Goal: Information Seeking & Learning: Check status

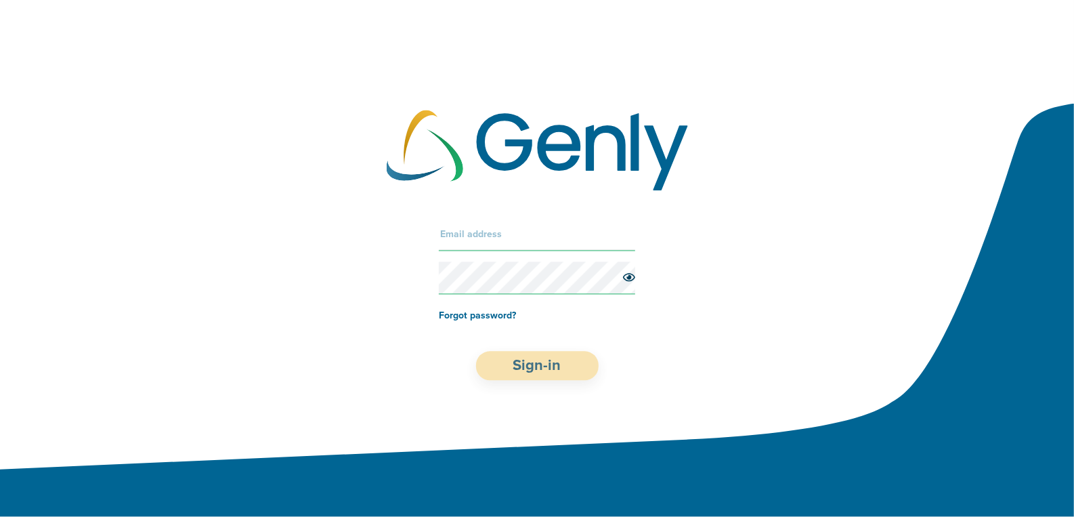
type input "[PERSON_NAME][EMAIL_ADDRESS][DOMAIN_NAME]"
click at [515, 366] on button "Sign-in" at bounding box center [537, 365] width 123 height 29
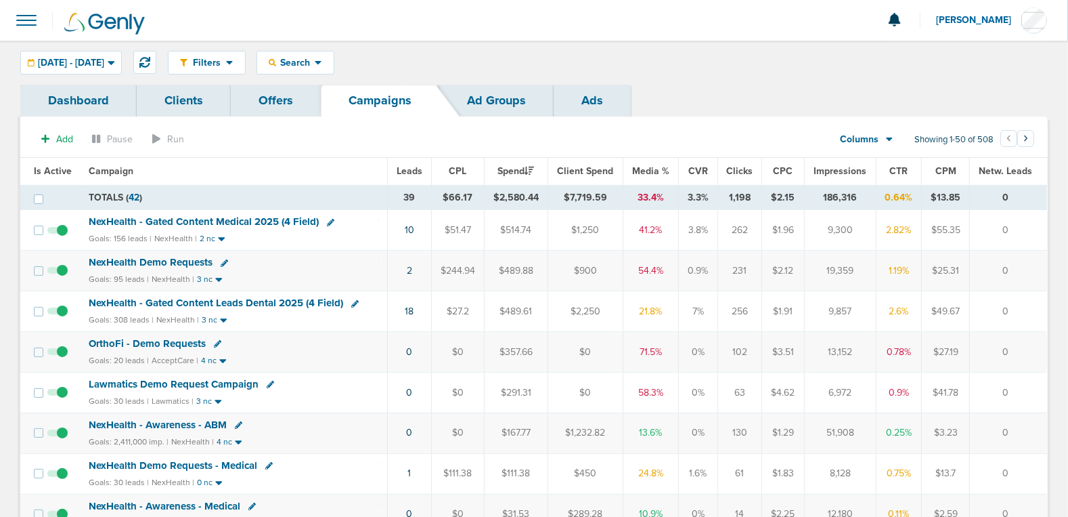
drag, startPoint x: 97, startPoint y: 96, endPoint x: 143, endPoint y: 87, distance: 46.3
click at [97, 96] on link "Dashboard" at bounding box center [78, 101] width 116 height 32
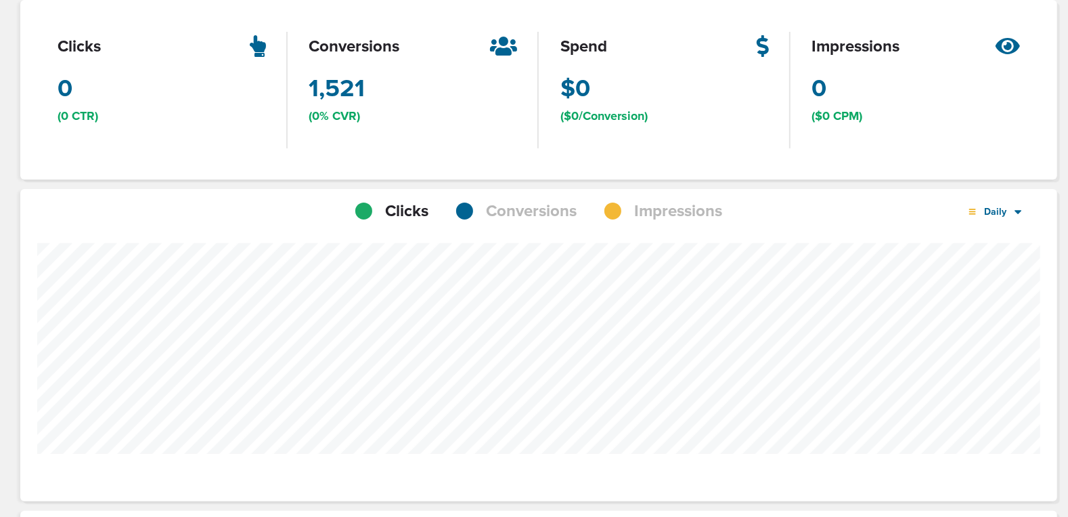
scroll to position [135, 0]
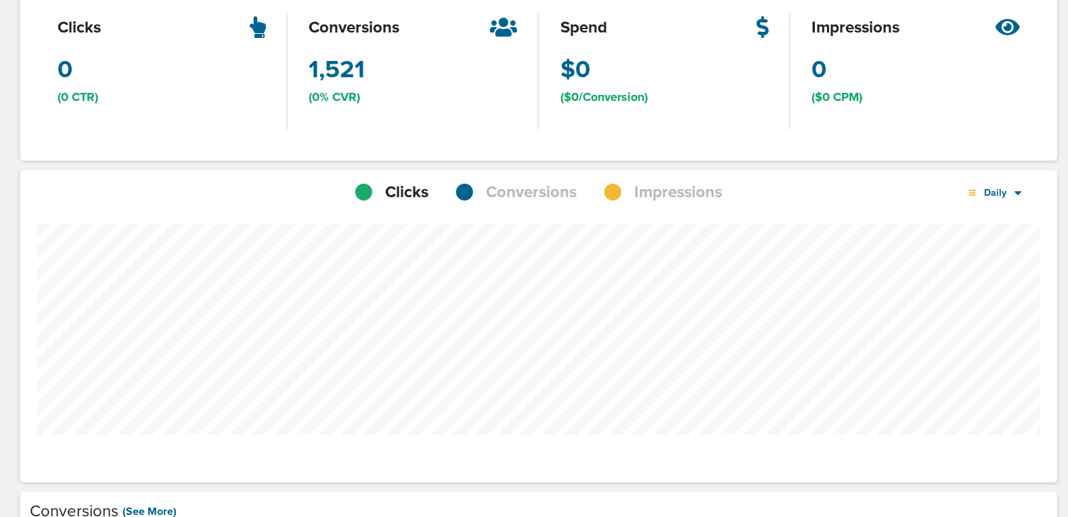
click at [511, 194] on span "Conversions" at bounding box center [532, 192] width 91 height 23
click at [1028, 196] on div "Daily" at bounding box center [996, 193] width 78 height 24
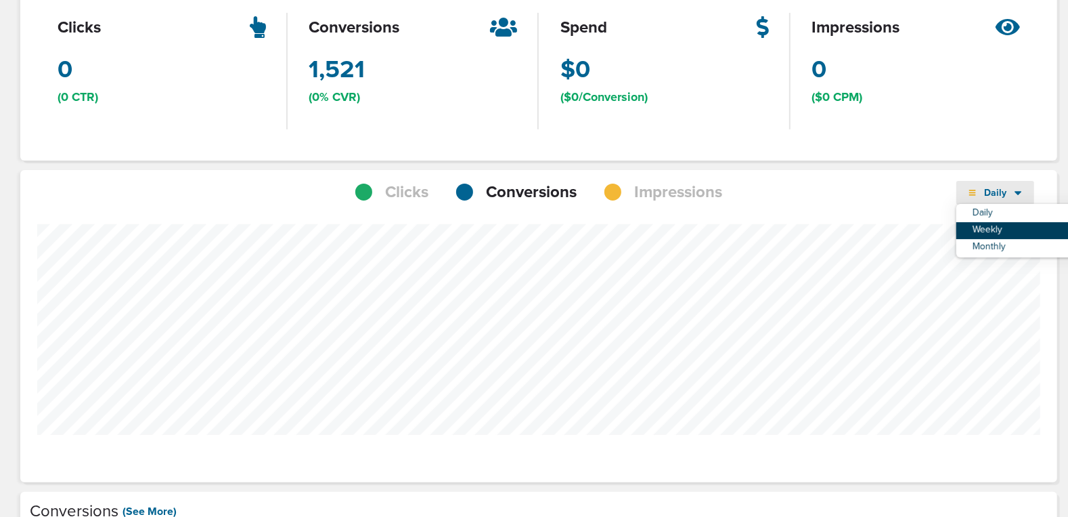
click at [992, 234] on link "Weekly" at bounding box center [1024, 230] width 135 height 17
click at [996, 198] on div "Weekly" at bounding box center [996, 193] width 78 height 24
click at [991, 244] on link "Monthly" at bounding box center [1024, 247] width 135 height 17
click at [1055, 296] on div at bounding box center [538, 360] width 1037 height 312
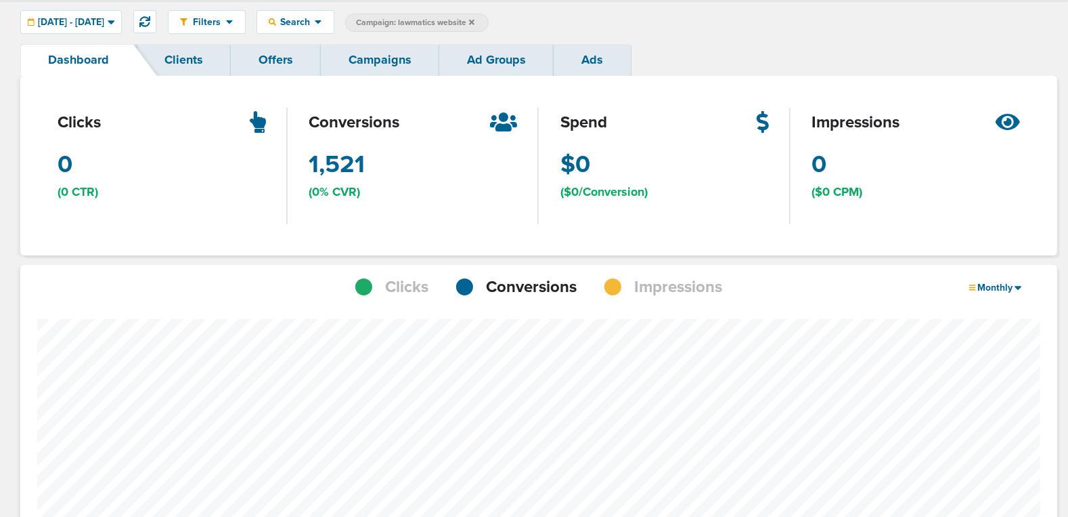
scroll to position [0, 0]
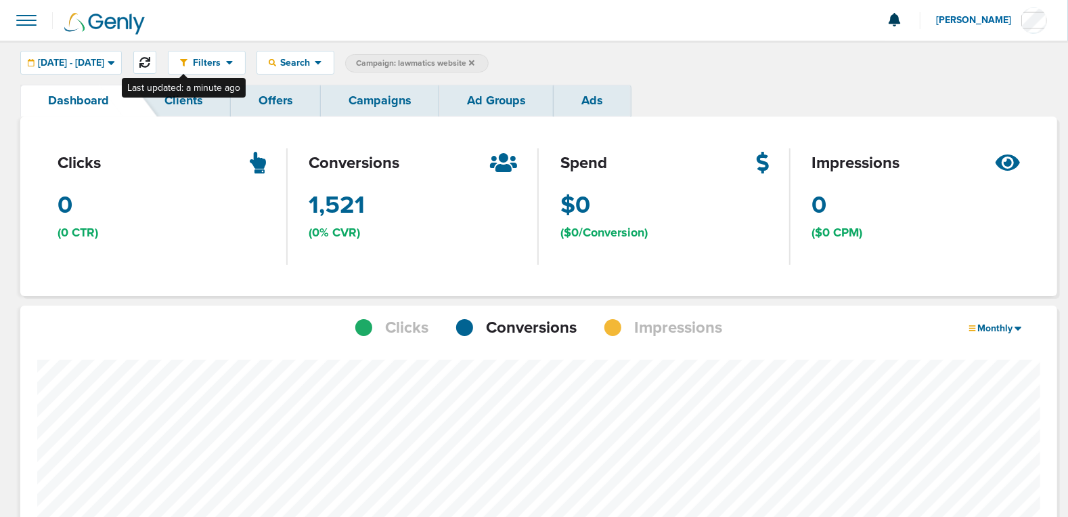
click at [150, 62] on icon at bounding box center [144, 62] width 11 height 11
